Goal: Task Accomplishment & Management: Complete application form

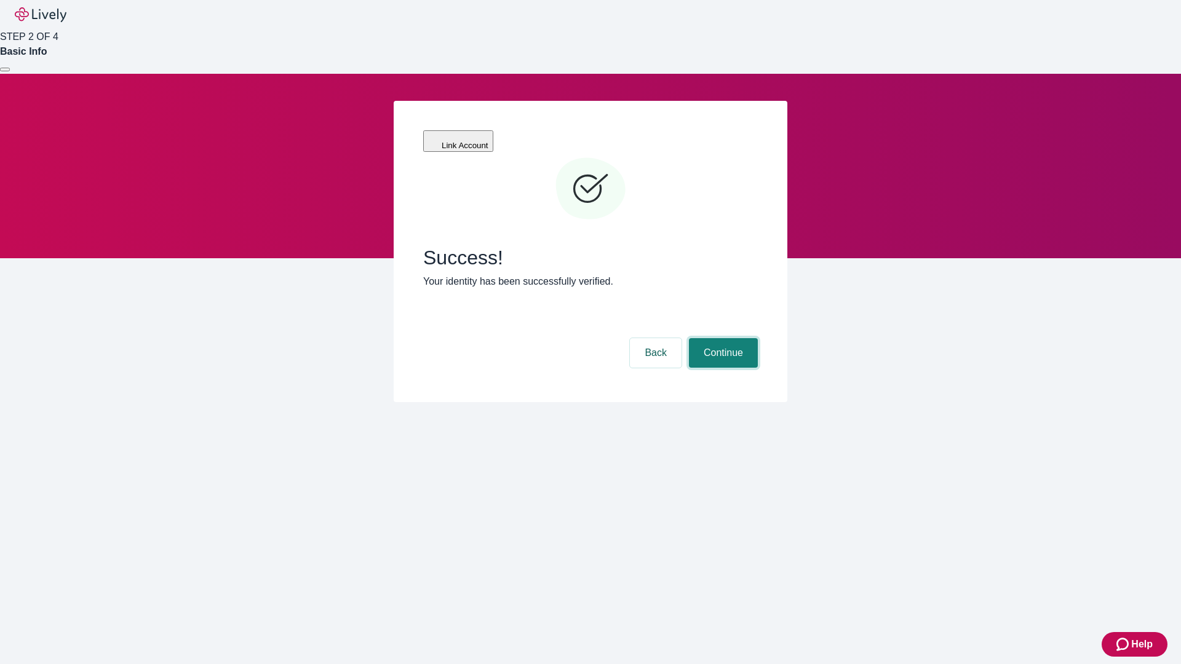
click at [721, 338] on button "Continue" at bounding box center [723, 353] width 69 height 30
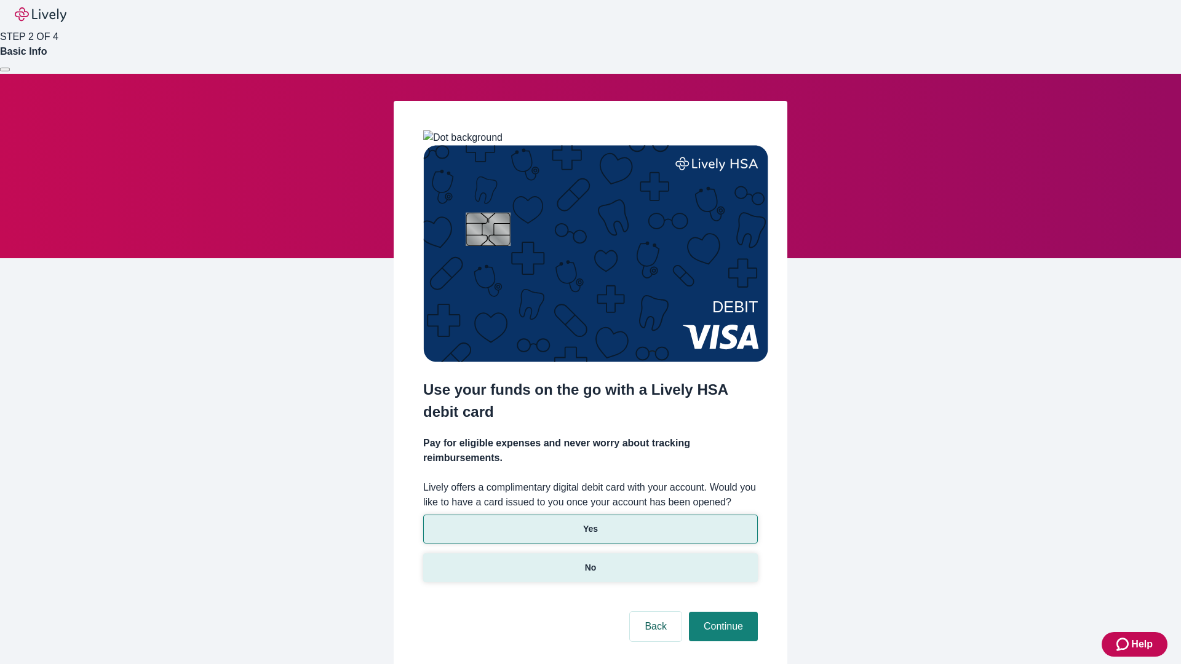
click at [590, 561] on p "No" at bounding box center [591, 567] width 12 height 13
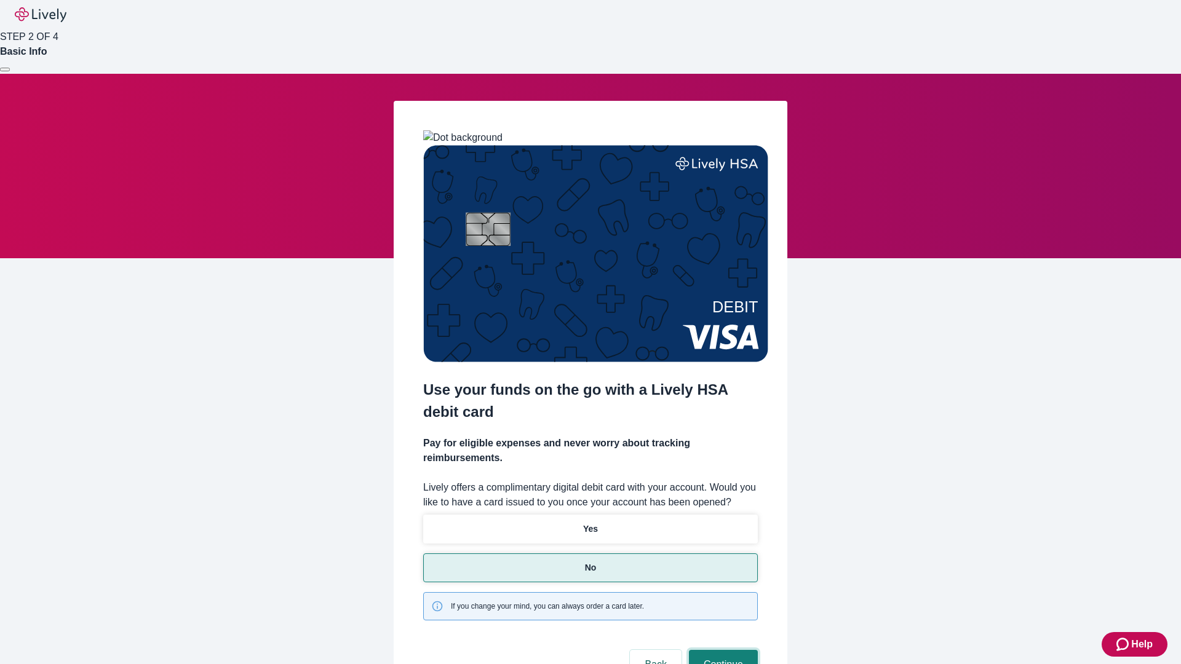
click at [721, 650] on button "Continue" at bounding box center [723, 665] width 69 height 30
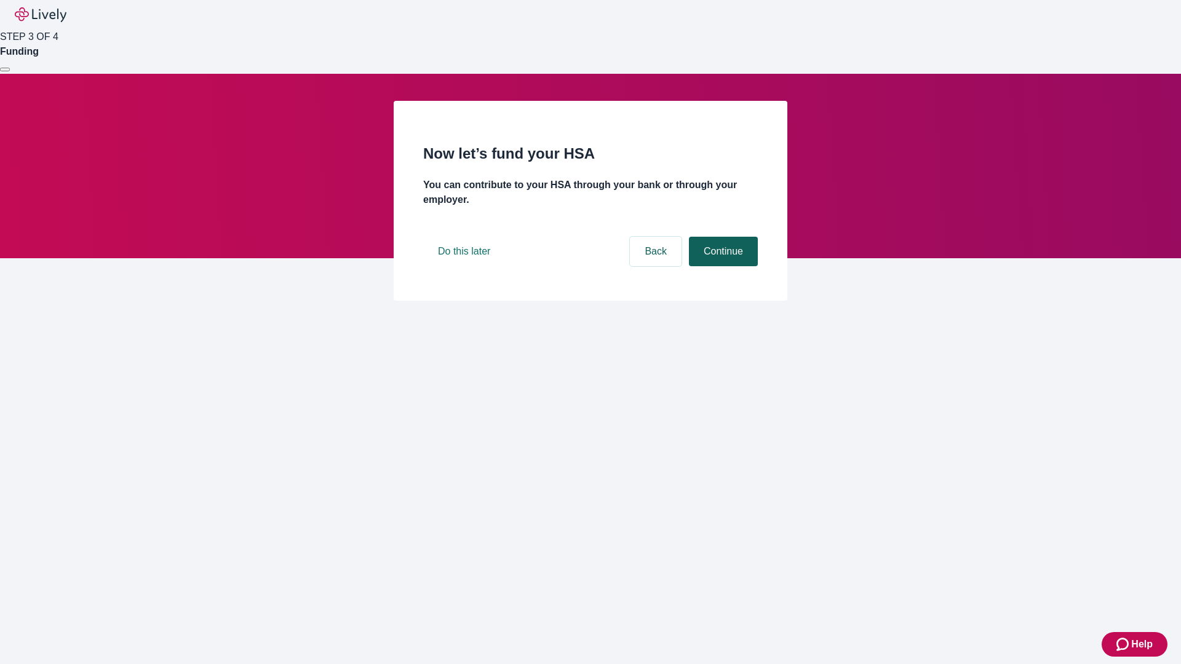
click at [721, 266] on button "Continue" at bounding box center [723, 252] width 69 height 30
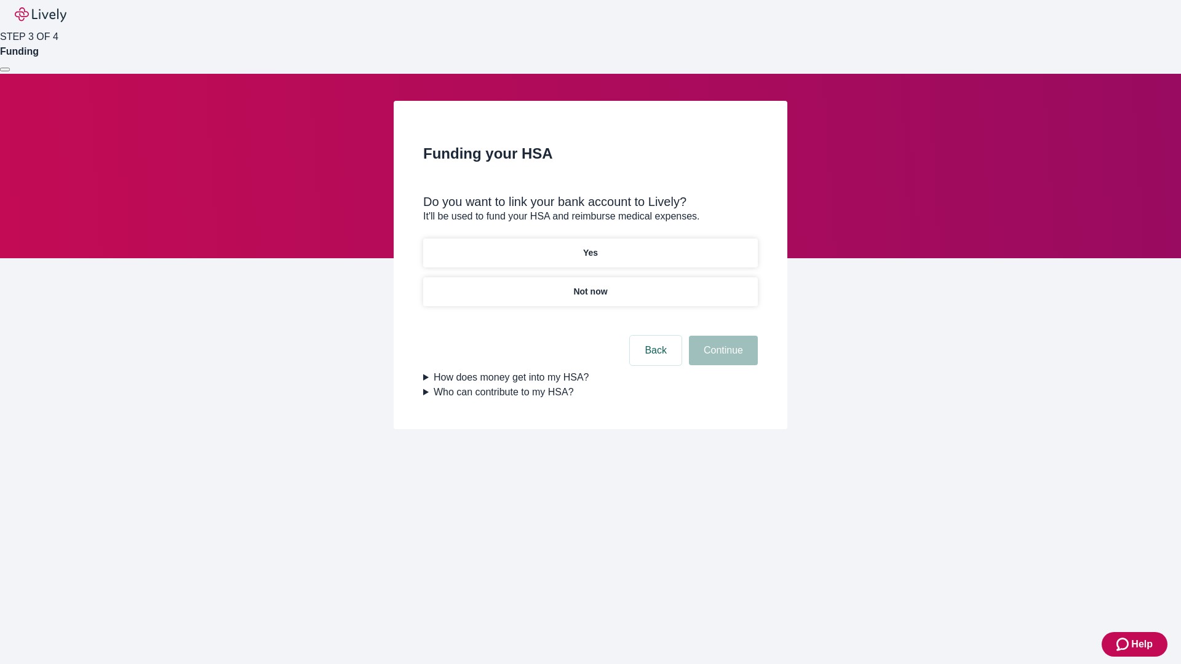
click at [590, 247] on p "Yes" at bounding box center [590, 253] width 15 height 13
click at [721, 336] on button "Continue" at bounding box center [723, 351] width 69 height 30
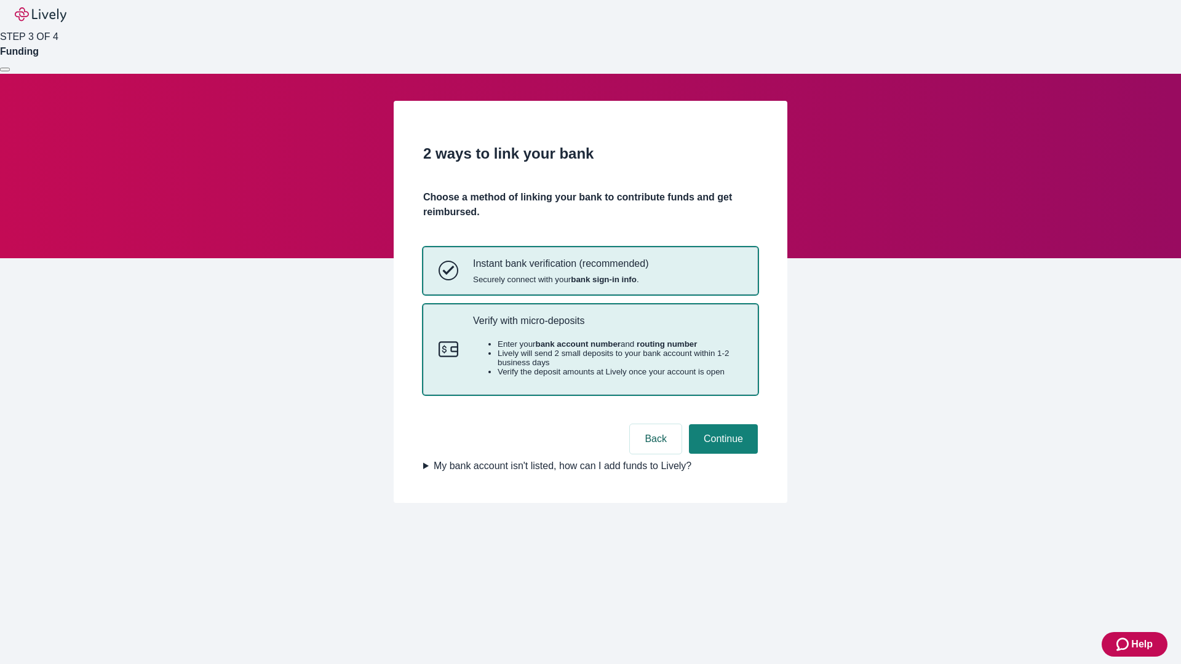
click at [607, 327] on p "Verify with micro-deposits" at bounding box center [607, 321] width 269 height 12
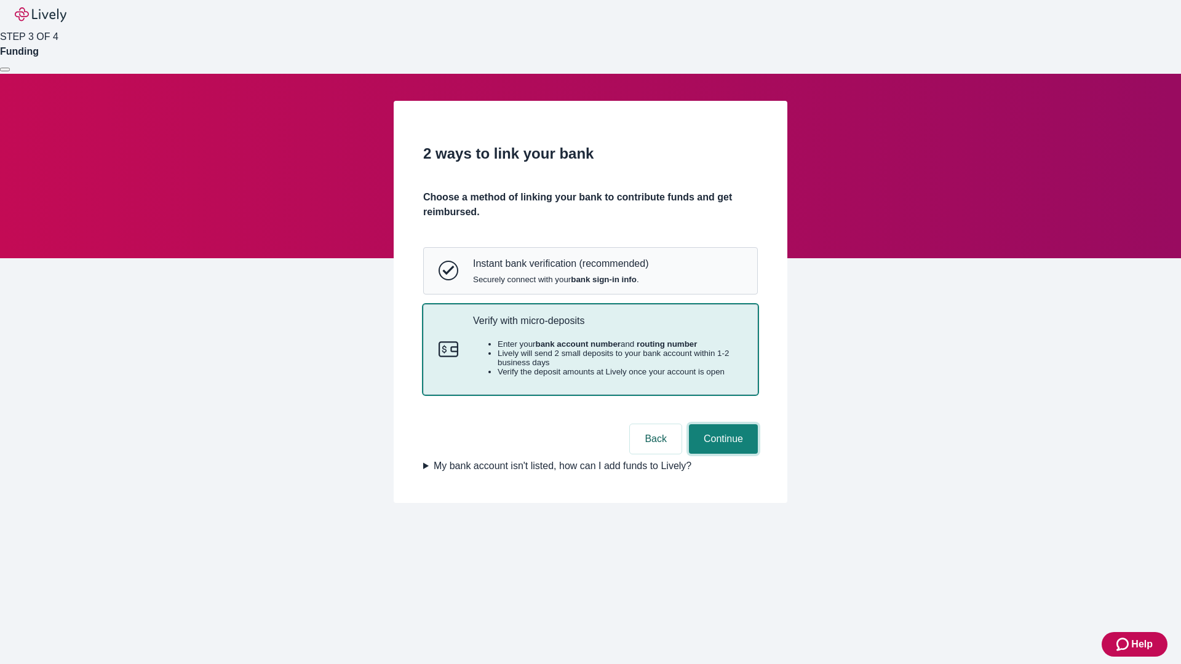
click at [721, 454] on button "Continue" at bounding box center [723, 439] width 69 height 30
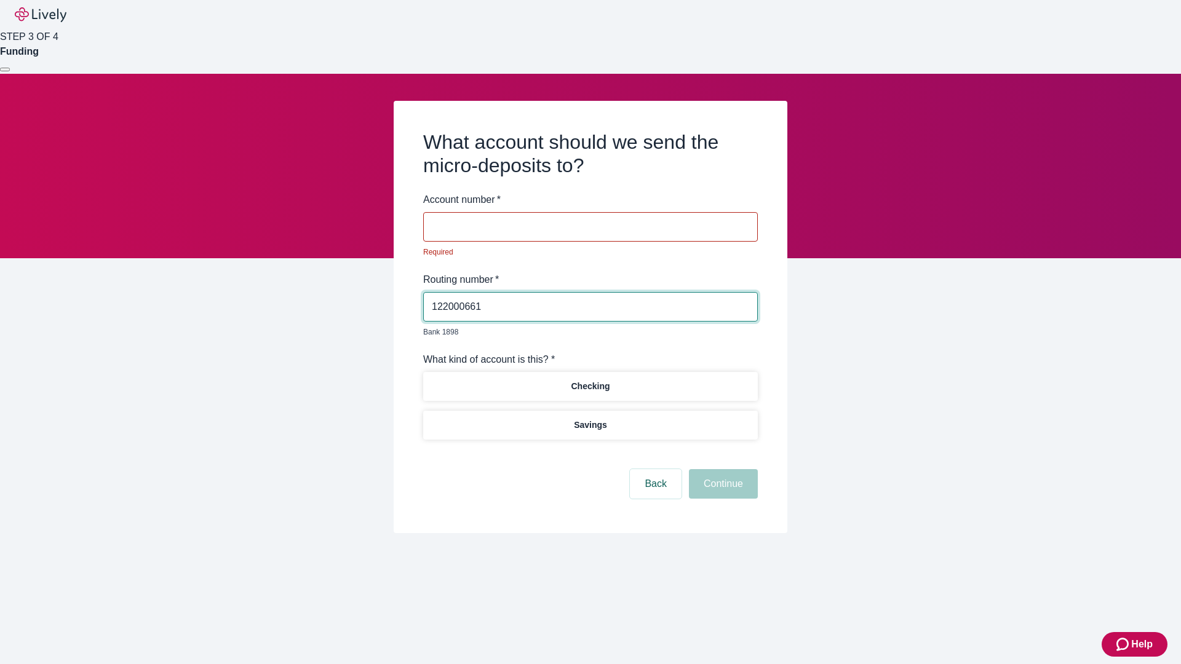
type input "122000661"
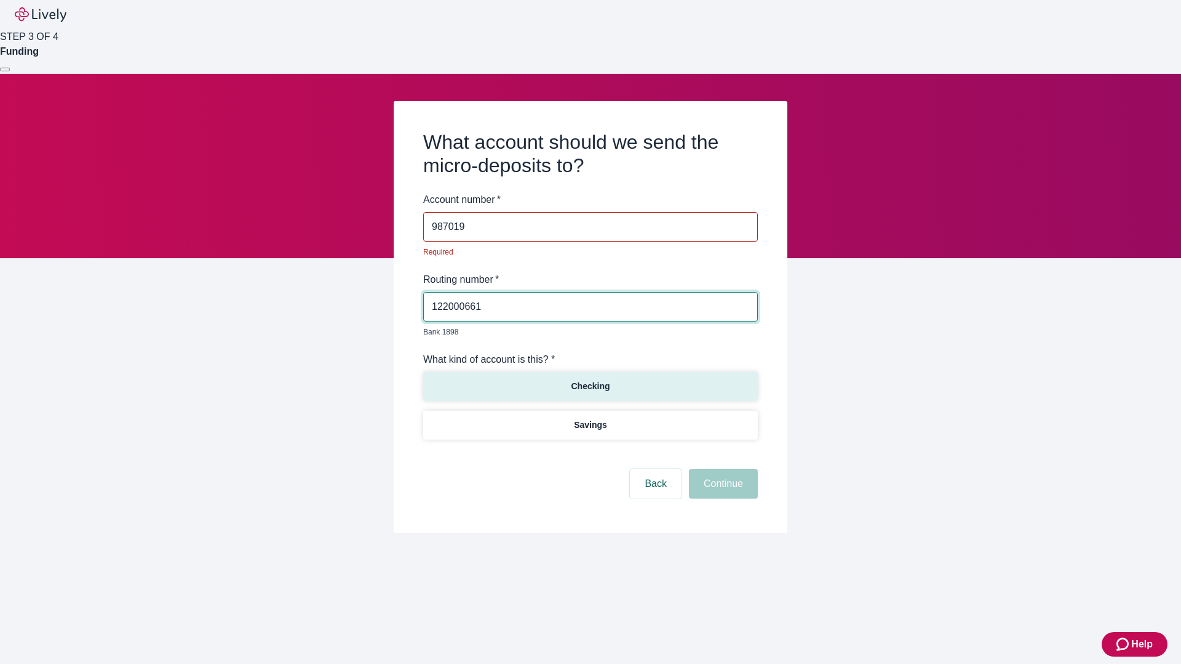
type input "987019"
click at [590, 380] on p "Checking" at bounding box center [590, 386] width 39 height 13
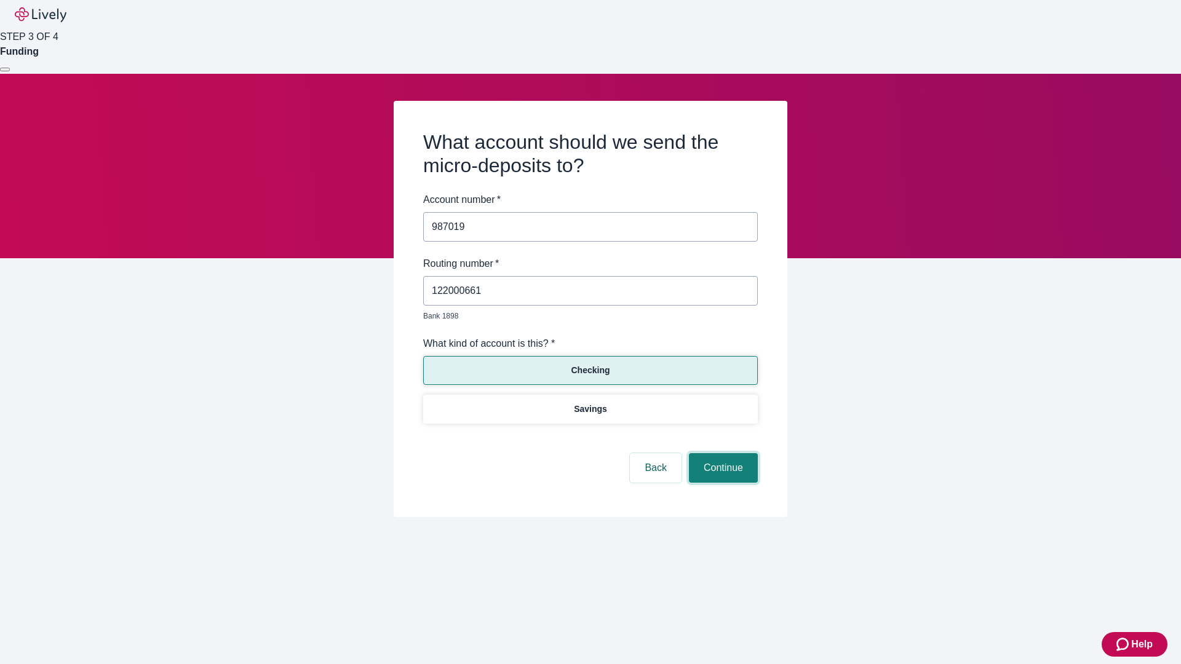
click at [721, 454] on button "Continue" at bounding box center [723, 468] width 69 height 30
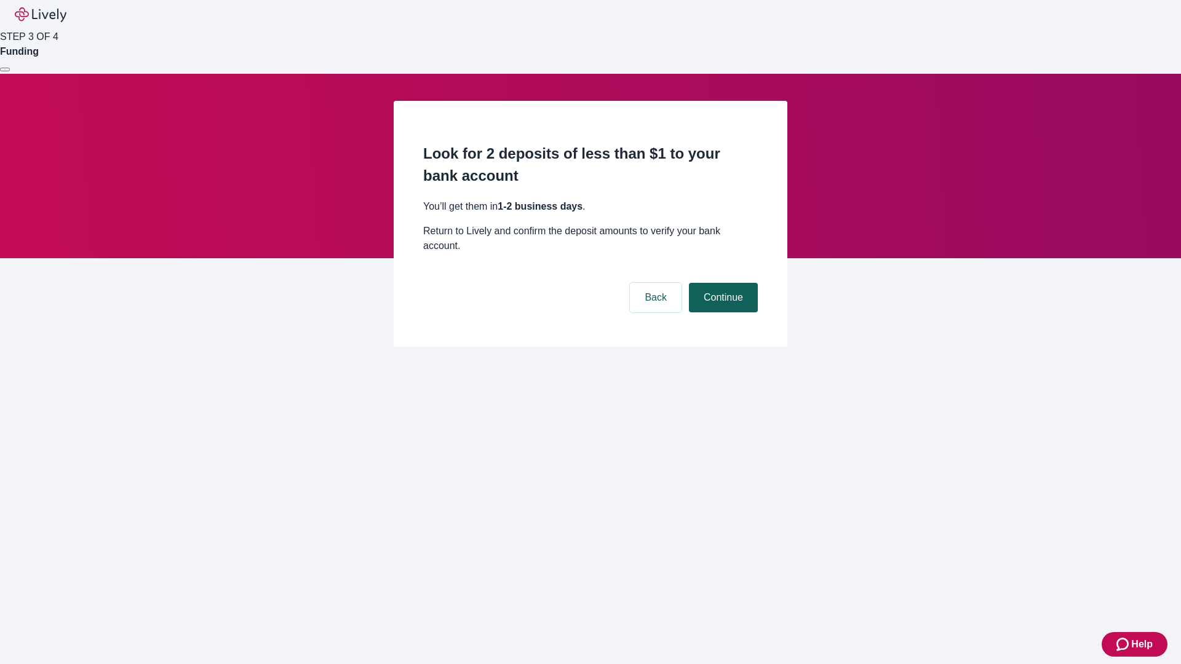
click at [721, 283] on button "Continue" at bounding box center [723, 298] width 69 height 30
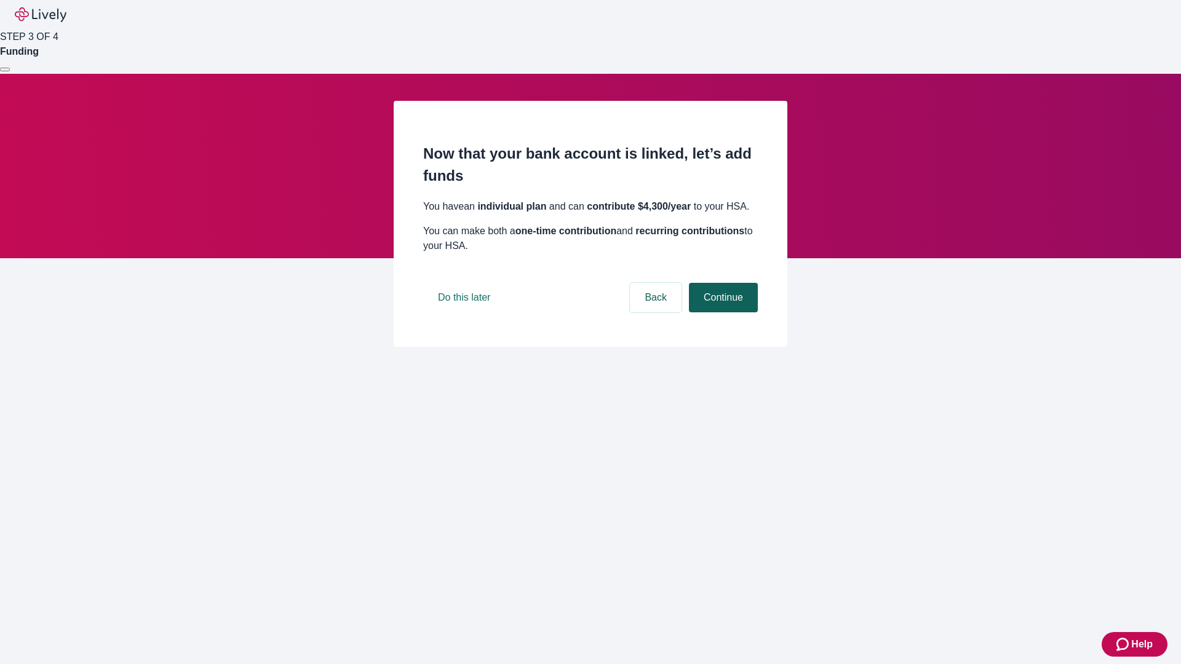
click at [721, 312] on button "Continue" at bounding box center [723, 298] width 69 height 30
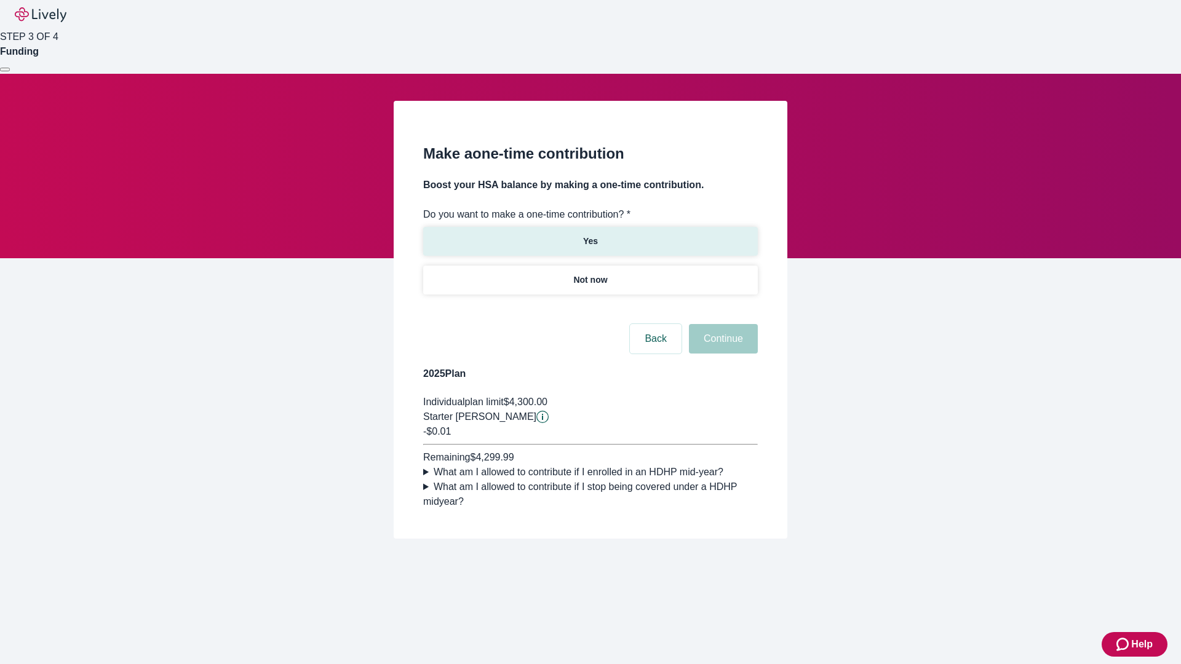
click at [590, 235] on p "Yes" at bounding box center [590, 241] width 15 height 13
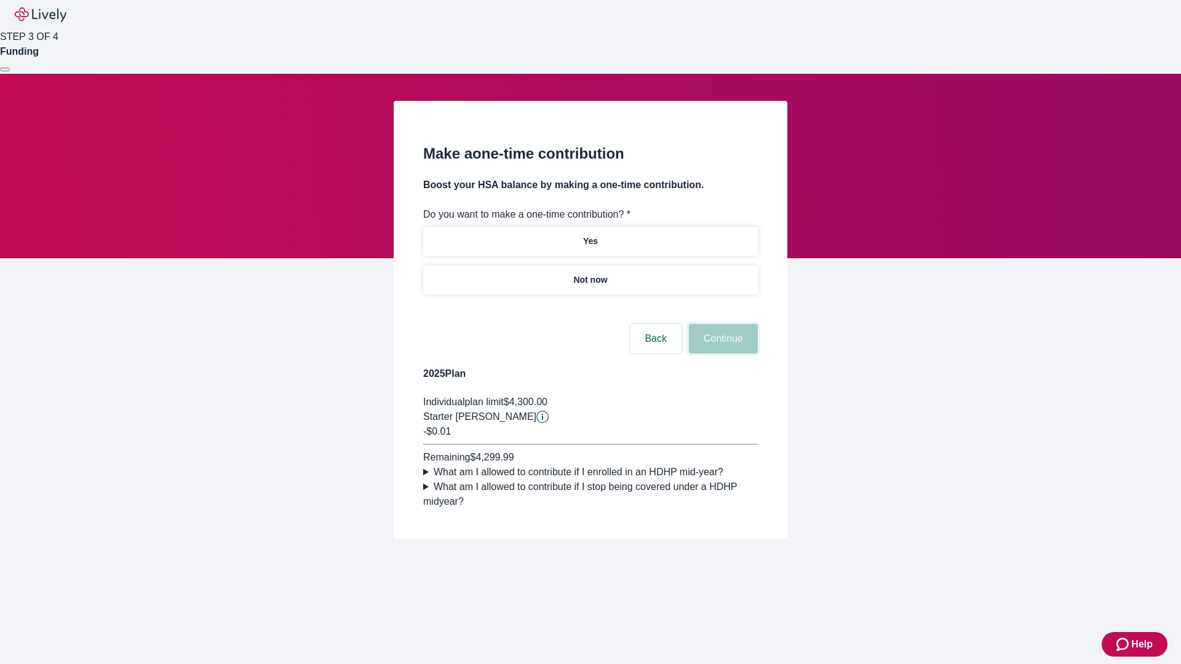
click at [721, 354] on button "Continue" at bounding box center [723, 339] width 69 height 30
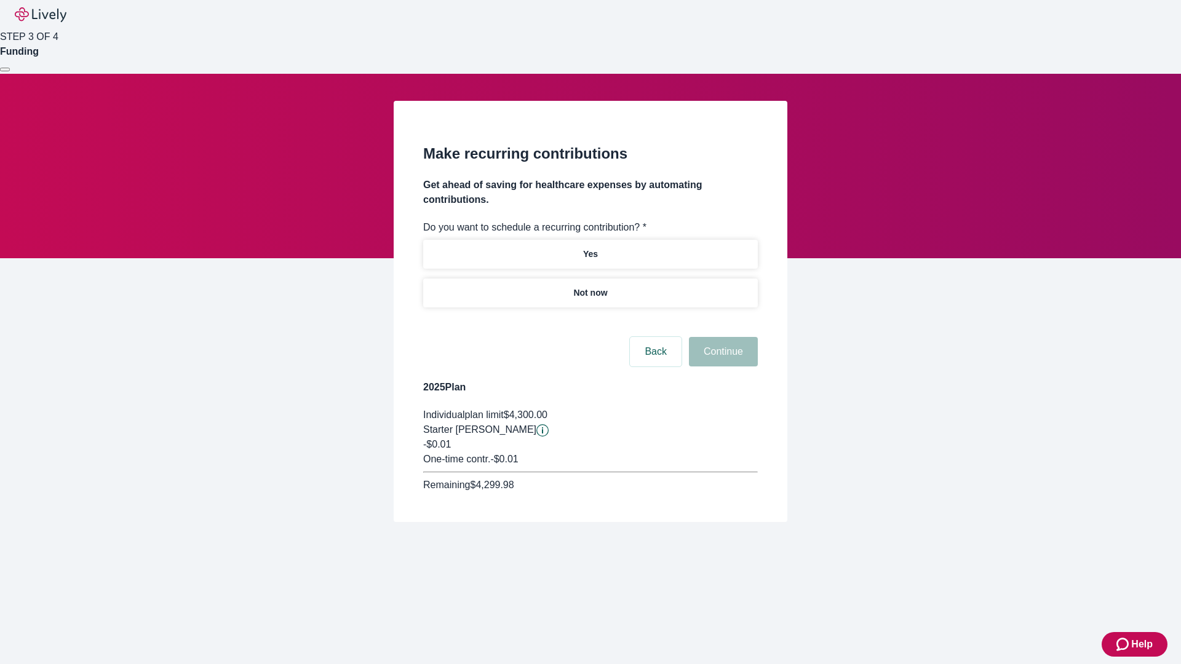
click at [590, 287] on p "Not now" at bounding box center [590, 293] width 34 height 13
click at [721, 337] on button "Continue" at bounding box center [723, 352] width 69 height 30
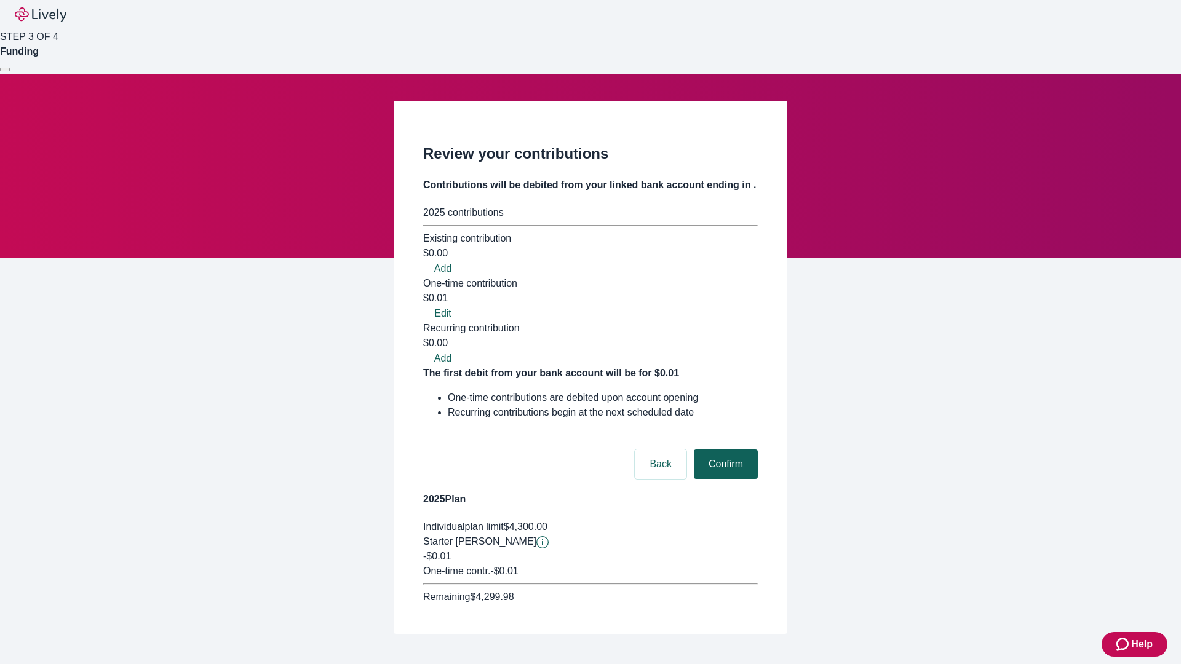
click at [724, 450] on button "Confirm" at bounding box center [726, 465] width 64 height 30
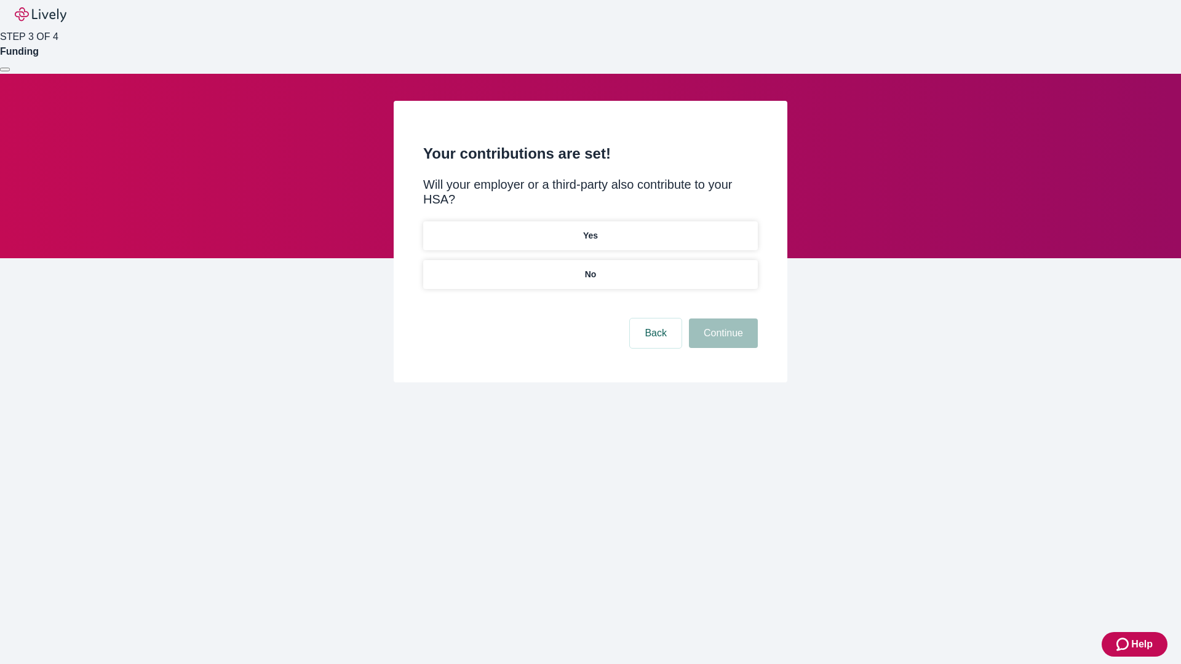
click at [590, 268] on p "No" at bounding box center [591, 274] width 12 height 13
click at [721, 319] on button "Continue" at bounding box center [723, 334] width 69 height 30
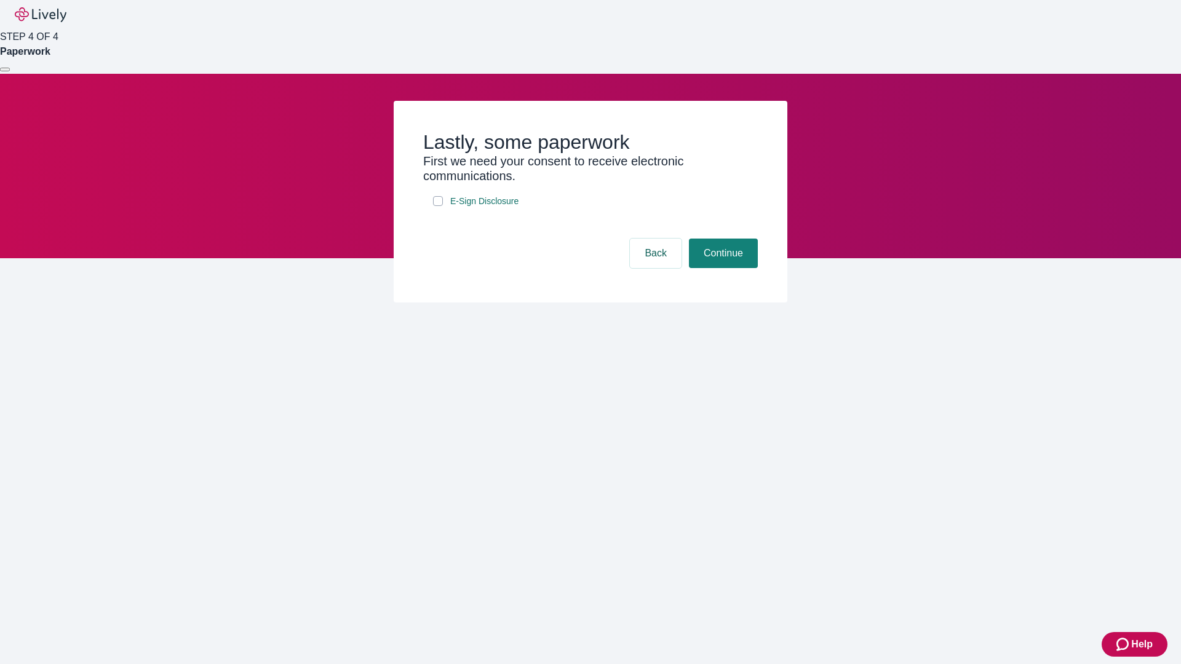
click at [438, 206] on input "E-Sign Disclosure" at bounding box center [438, 201] width 10 height 10
checkbox input "true"
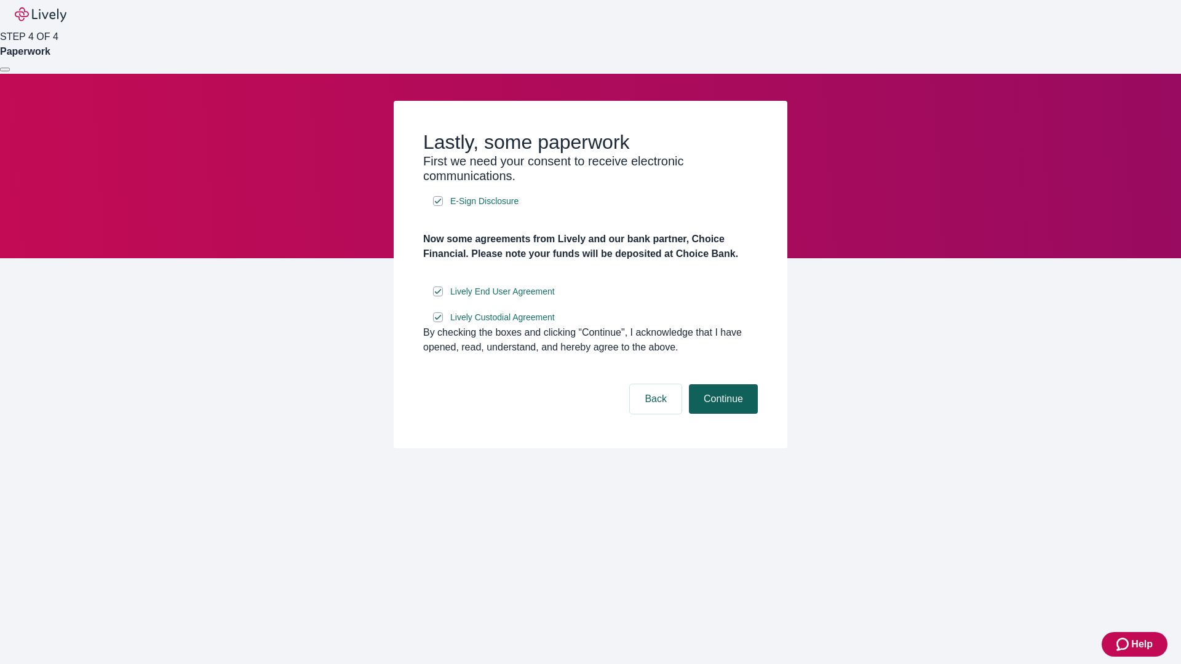
click at [721, 414] on button "Continue" at bounding box center [723, 399] width 69 height 30
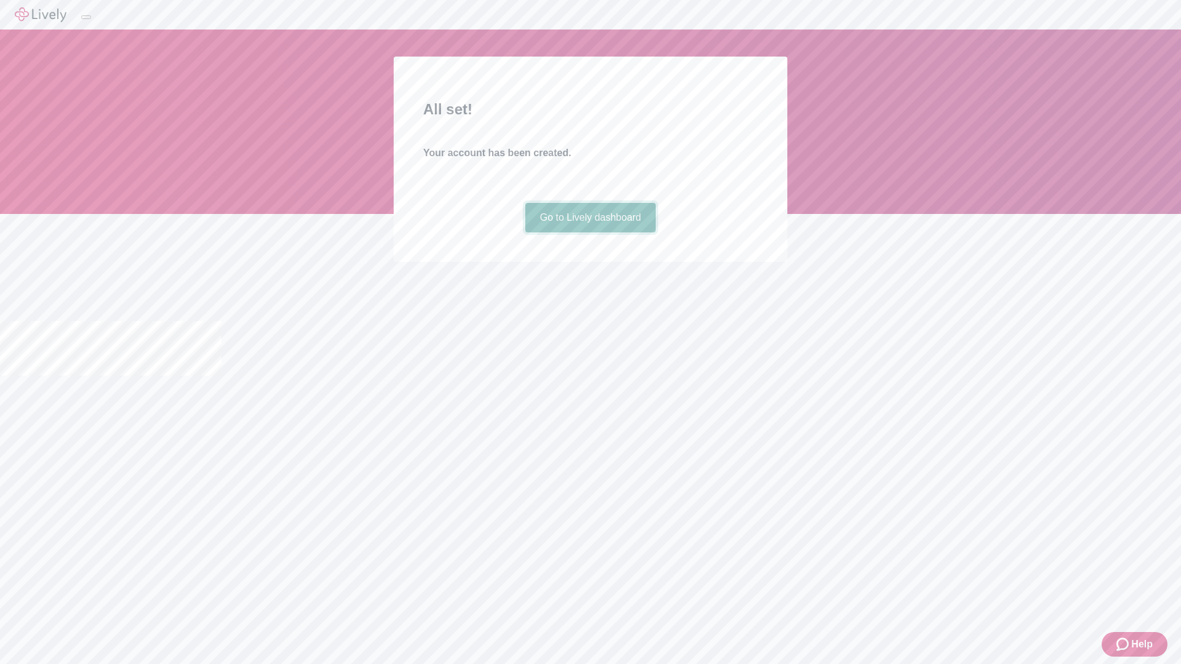
click at [590, 232] on link "Go to Lively dashboard" at bounding box center [590, 218] width 131 height 30
